Goal: Transaction & Acquisition: Purchase product/service

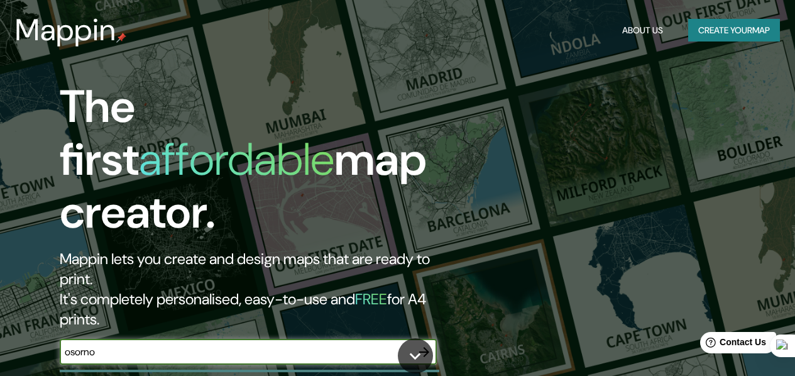
type input "osorno"
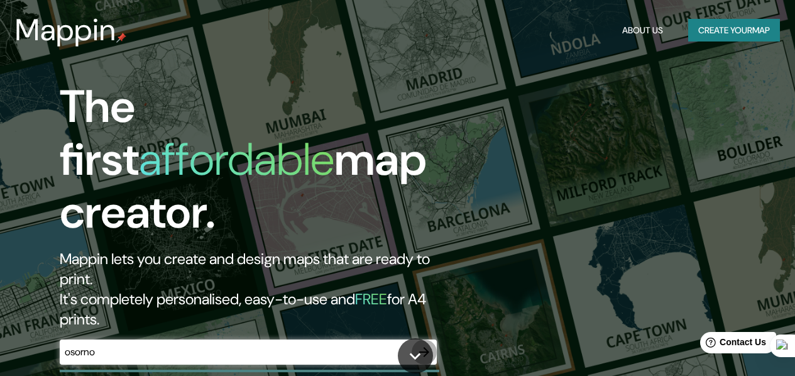
click at [426, 345] on icon "button" at bounding box center [424, 352] width 15 height 15
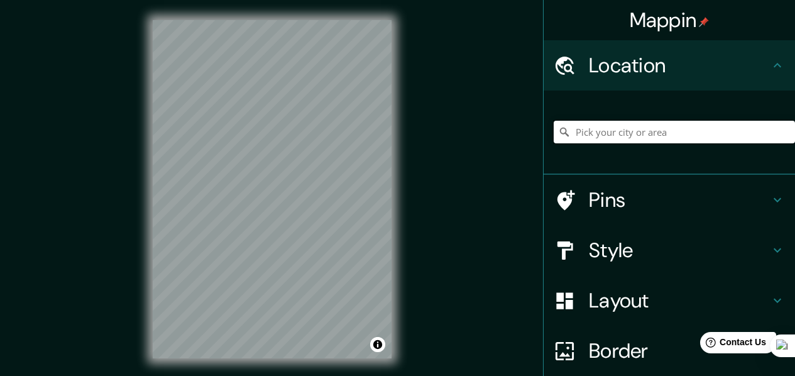
click at [630, 126] on input "Pick your city or area" at bounding box center [674, 132] width 241 height 23
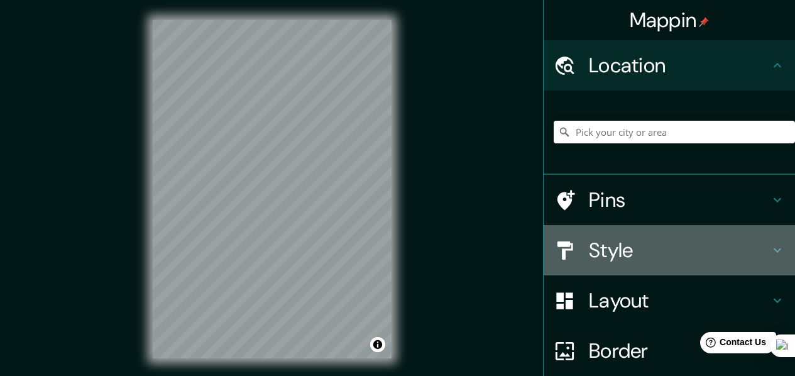
click at [628, 242] on h4 "Style" at bounding box center [679, 250] width 181 height 25
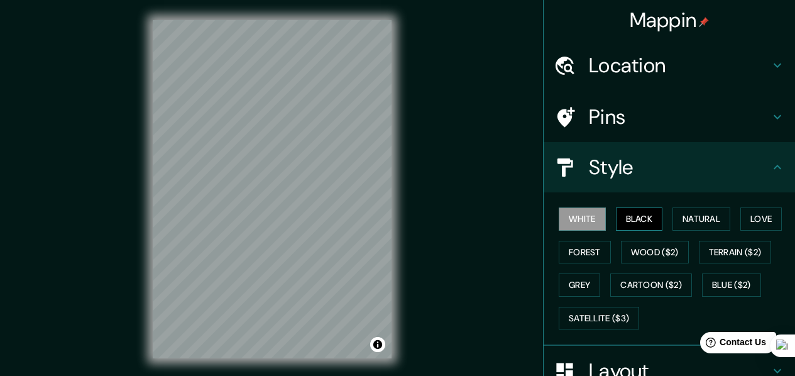
click at [633, 211] on button "Black" at bounding box center [639, 218] width 47 height 23
click at [577, 218] on button "White" at bounding box center [582, 218] width 47 height 23
click at [753, 211] on button "Love" at bounding box center [761, 218] width 41 height 23
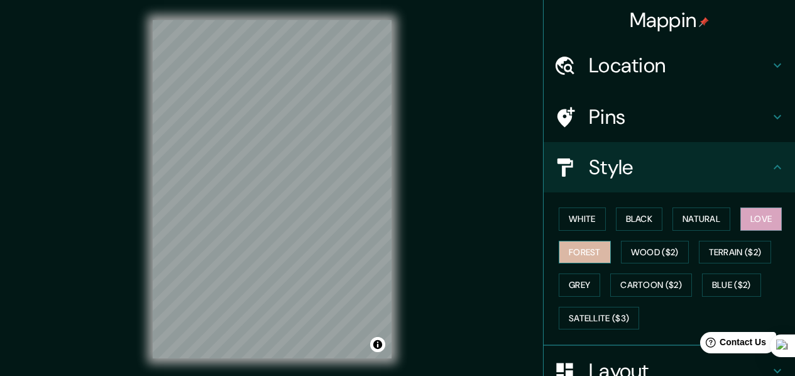
click at [579, 249] on button "Forest" at bounding box center [585, 252] width 52 height 23
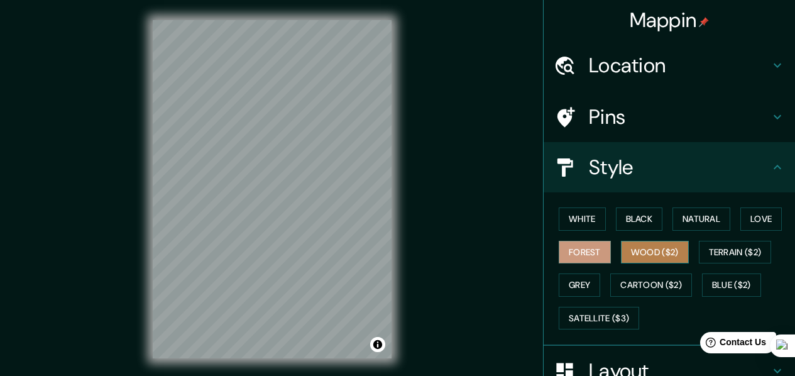
click at [639, 248] on button "Wood ($2)" at bounding box center [655, 252] width 68 height 23
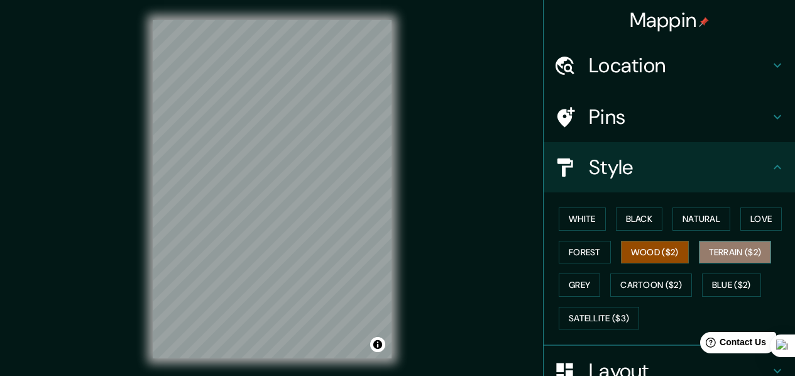
click at [711, 244] on button "Terrain ($2)" at bounding box center [735, 252] width 73 height 23
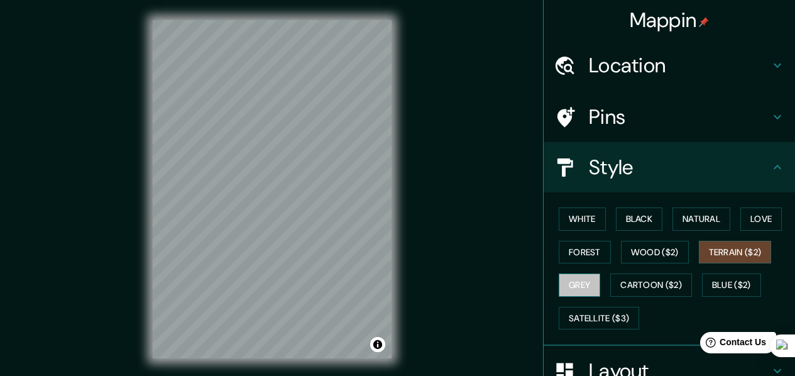
click at [573, 290] on button "Grey" at bounding box center [579, 285] width 41 height 23
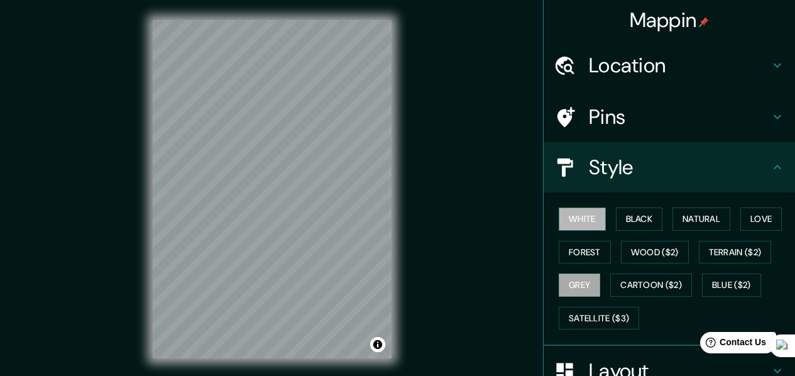
click at [577, 219] on button "White" at bounding box center [582, 218] width 47 height 23
click at [479, 144] on div "Mappin Location Pins Style White Black Natural Love Forest Wood ($2) Terrain ($…" at bounding box center [397, 199] width 795 height 399
